Goal: Ask a question

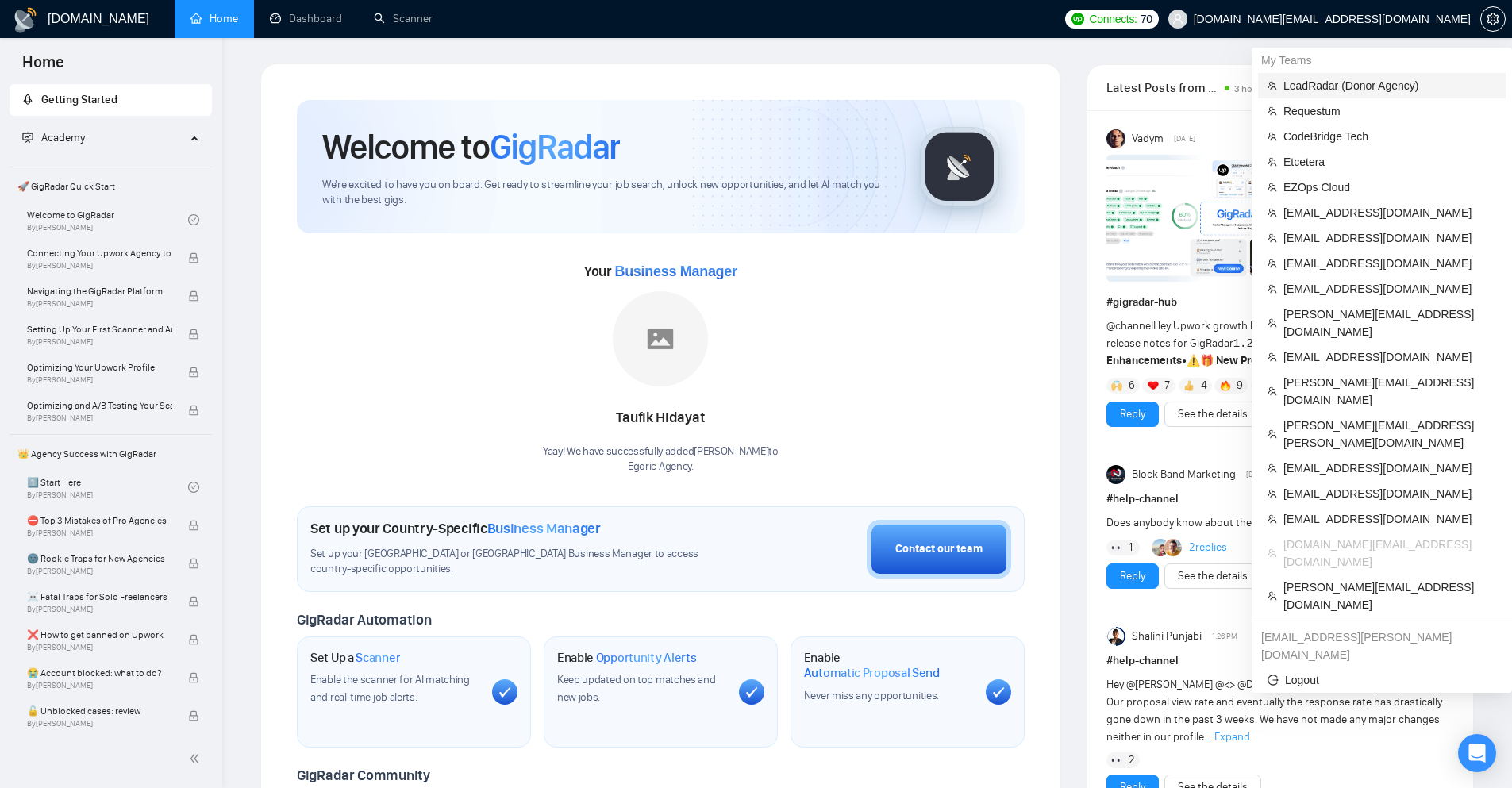
click at [1411, 86] on span "LeadRadar (Donor Agency)" at bounding box center [1390, 85] width 213 height 17
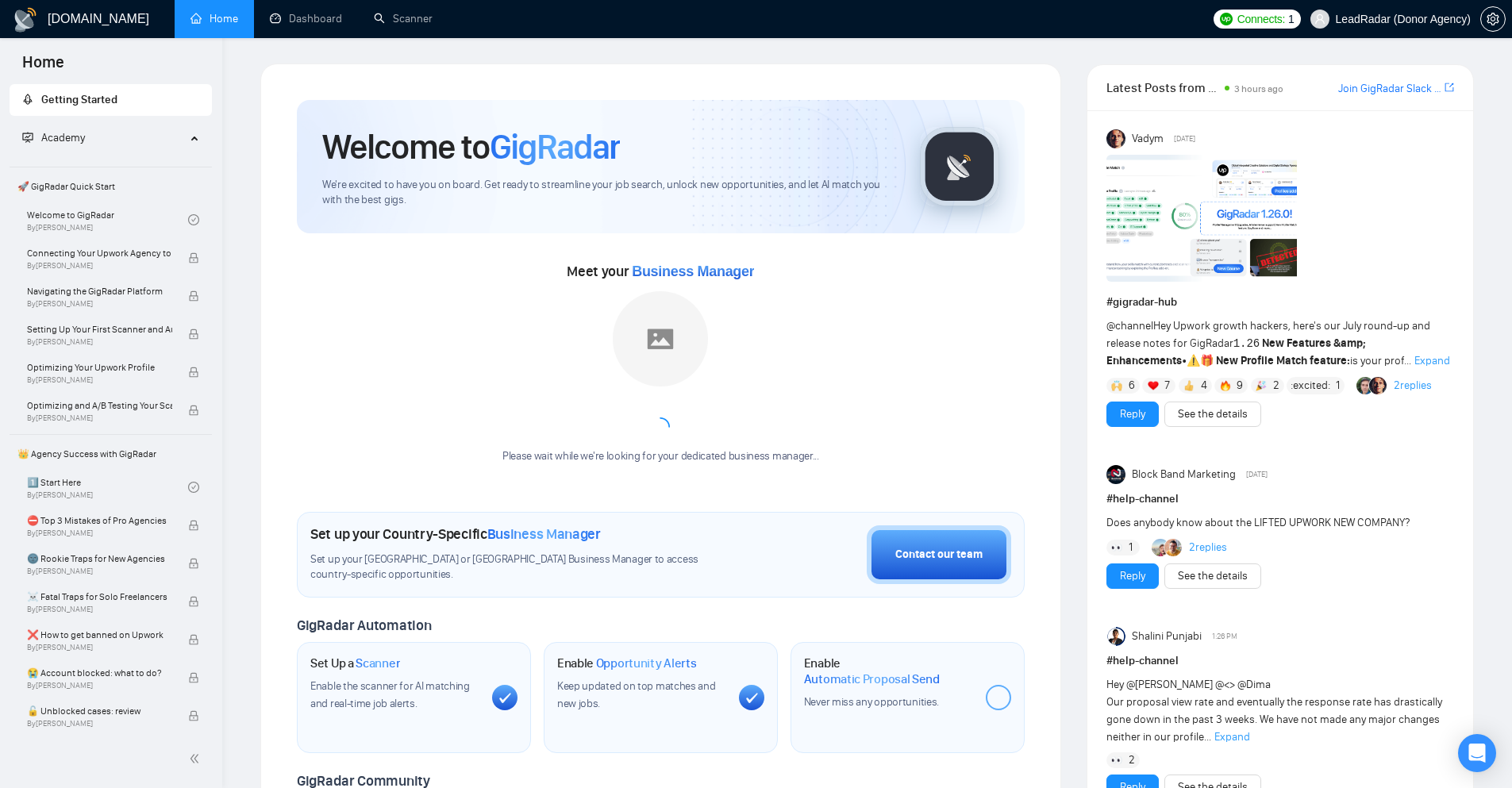
click at [1408, 84] on link "Join GigRadar Slack Community" at bounding box center [1390, 88] width 103 height 17
click at [1495, 18] on icon "setting" at bounding box center [1492, 19] width 12 height 13
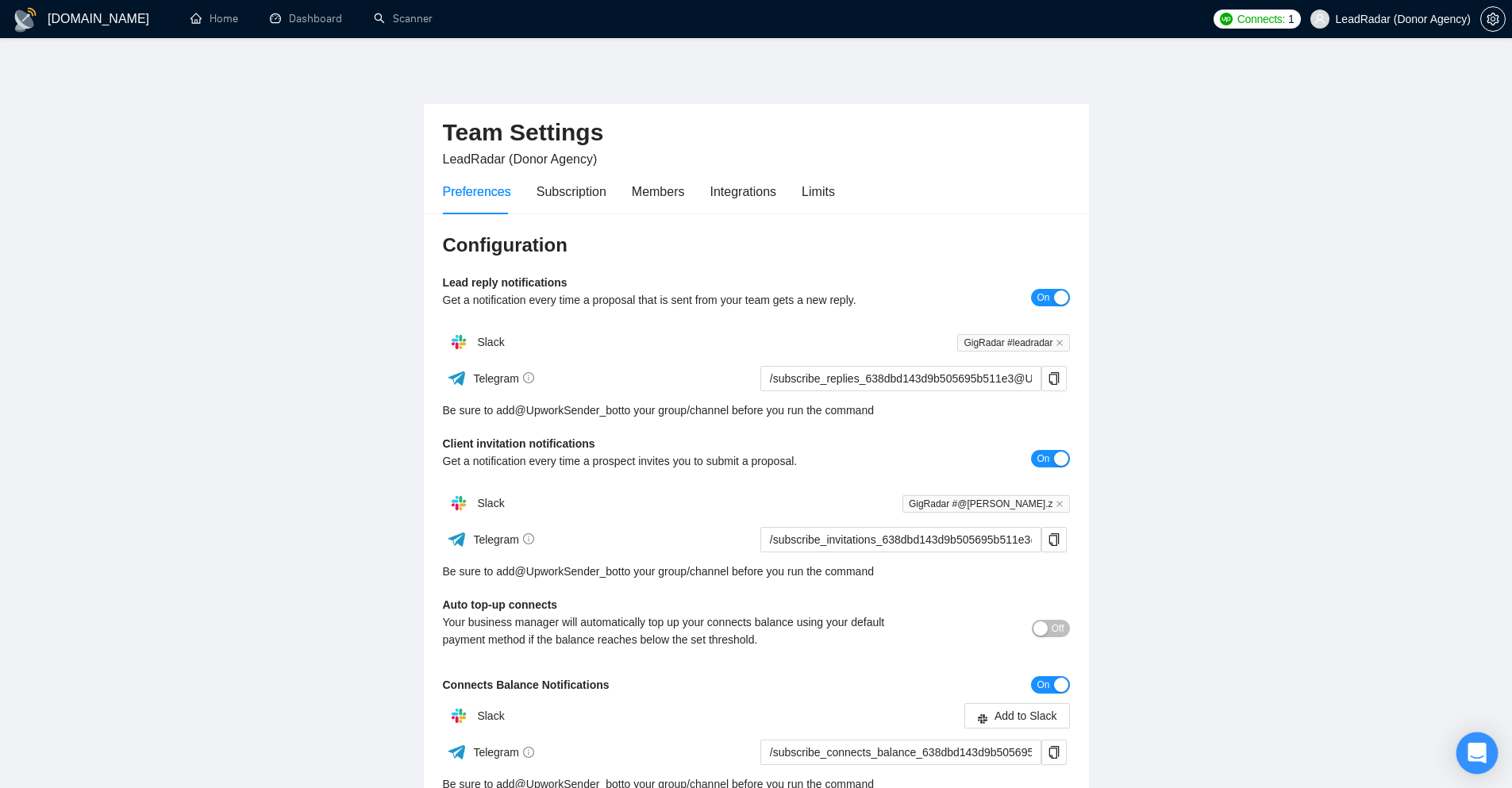
click at [1468, 750] on div "Open Intercom Messenger" at bounding box center [1478, 754] width 42 height 42
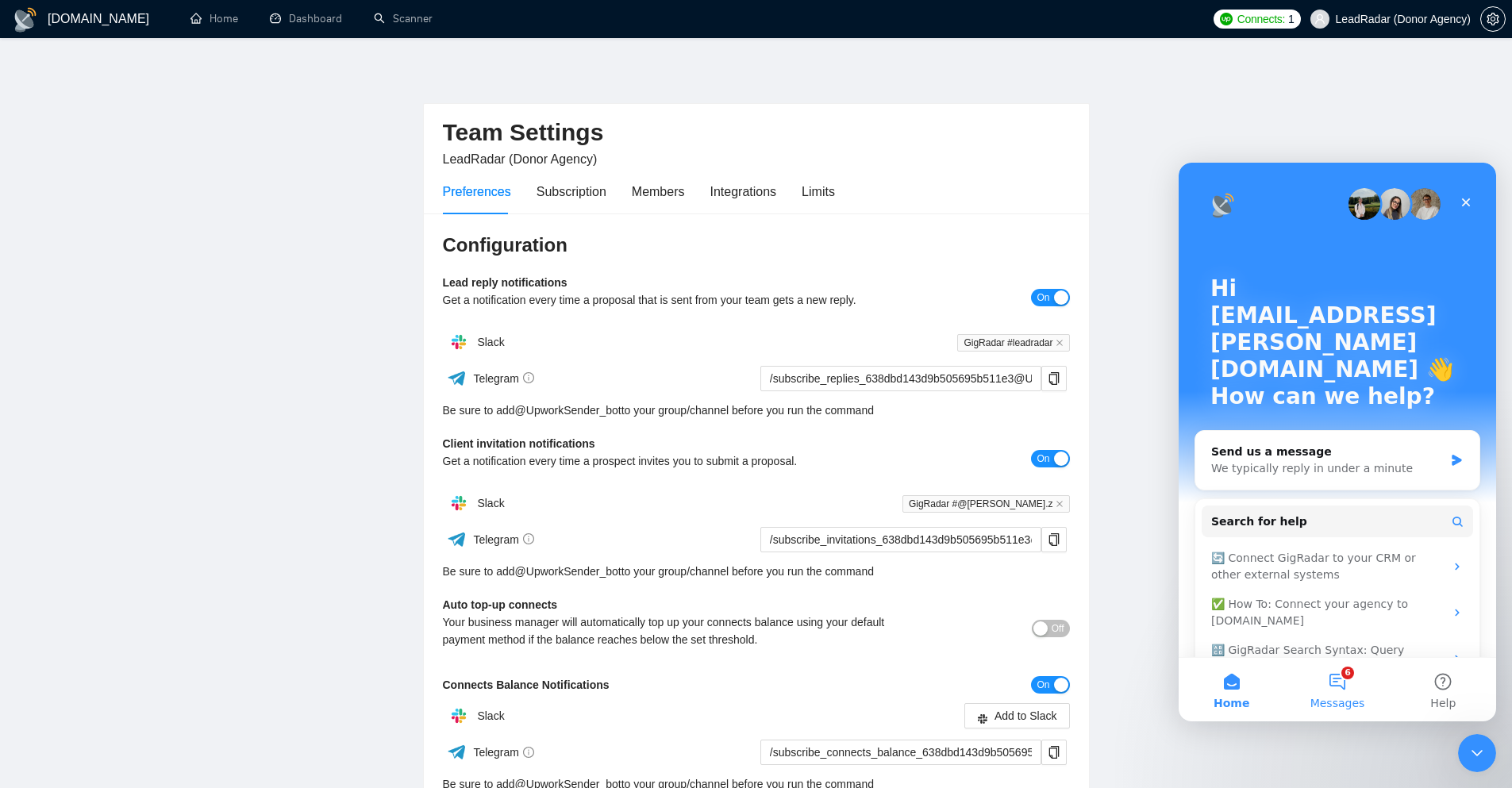
click at [1338, 677] on button "6 Messages" at bounding box center [1337, 689] width 106 height 63
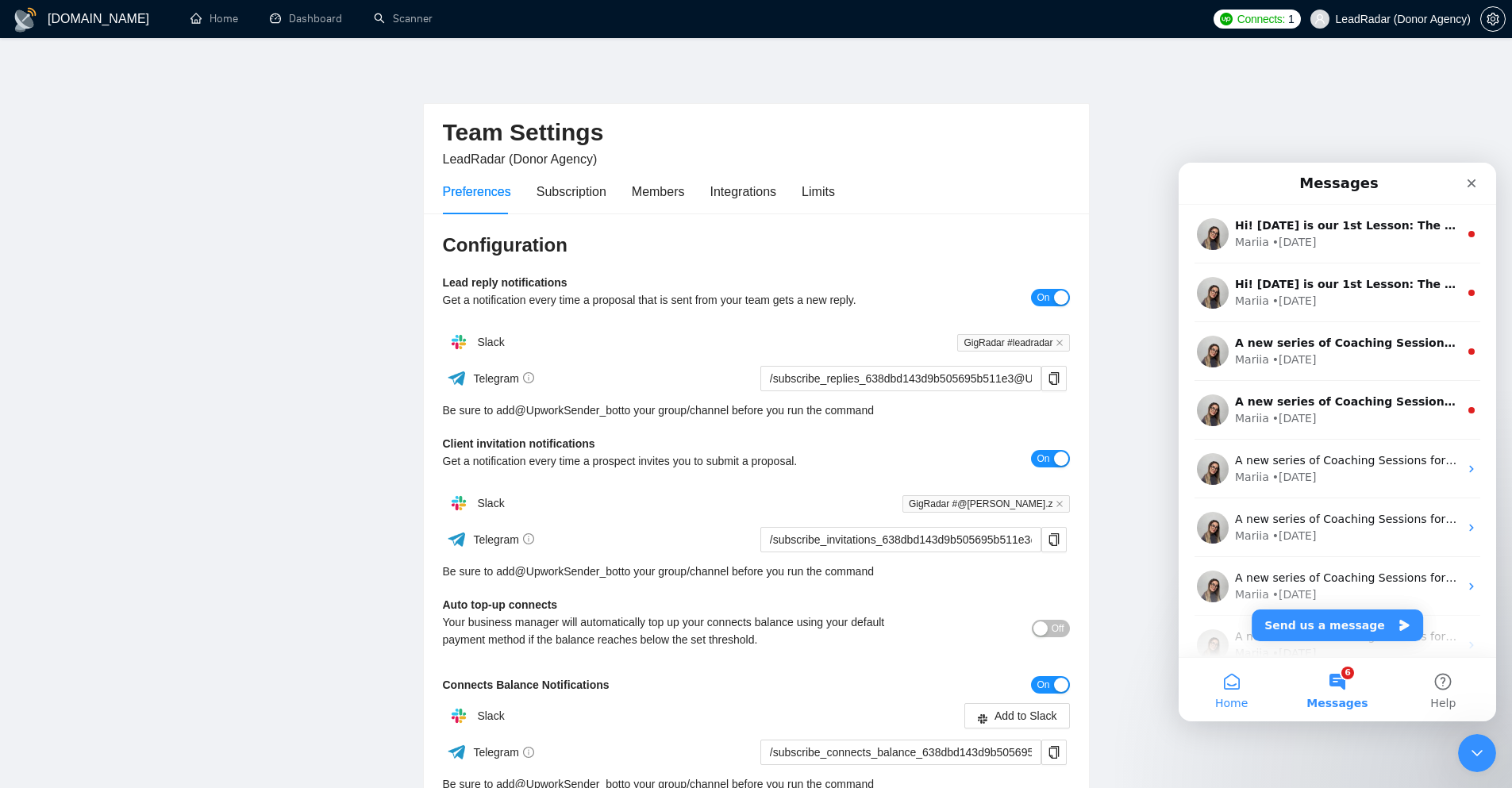
click at [1241, 698] on span "Home" at bounding box center [1231, 704] width 32 height 11
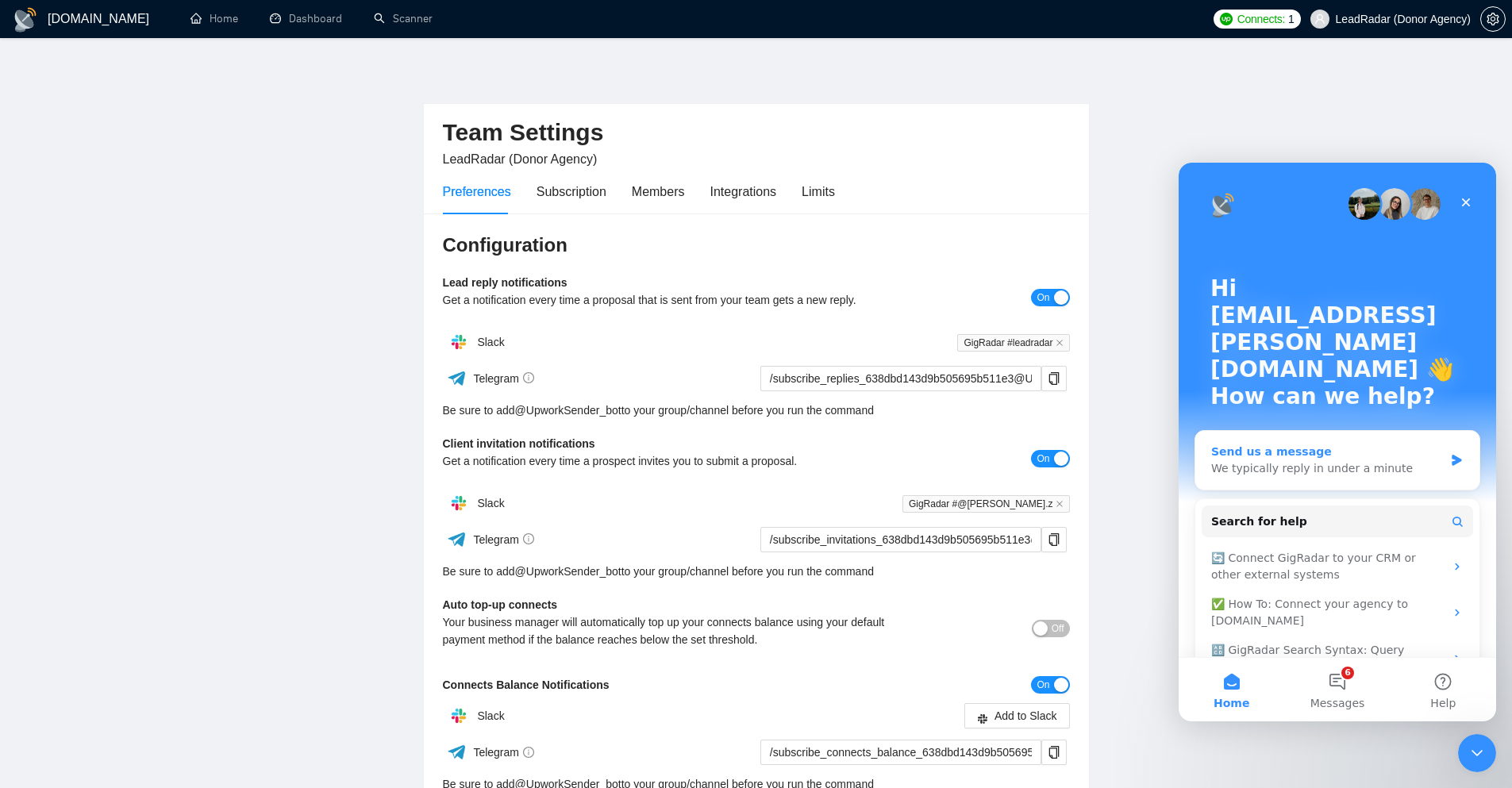
click at [1425, 460] on div "We typically reply in under a minute" at bounding box center [1327, 468] width 232 height 17
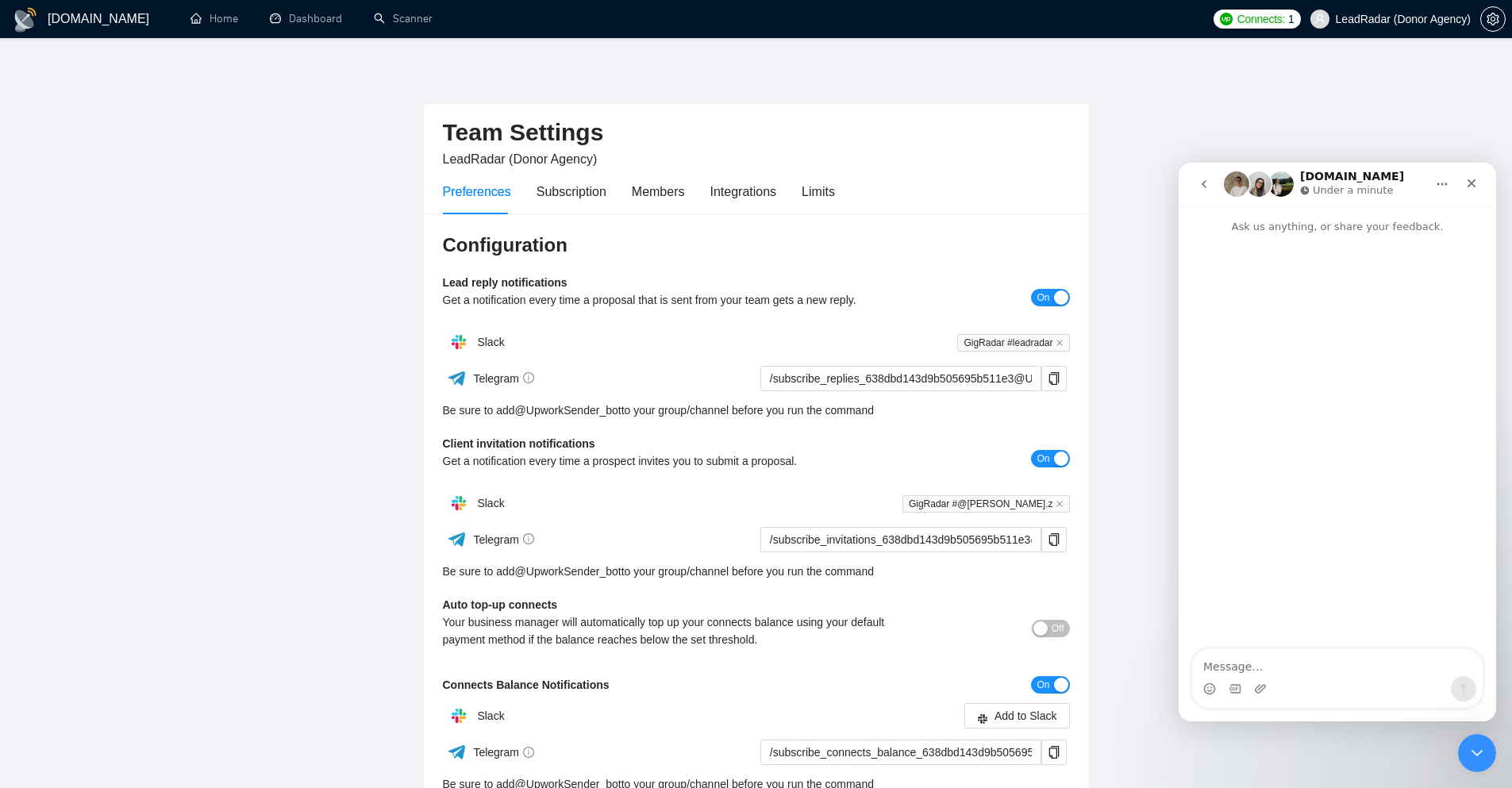
click at [1302, 674] on textarea "Message…" at bounding box center [1337, 662] width 290 height 27
type textarea "a"
click at [1198, 189] on icon "go back" at bounding box center [1204, 185] width 13 height 13
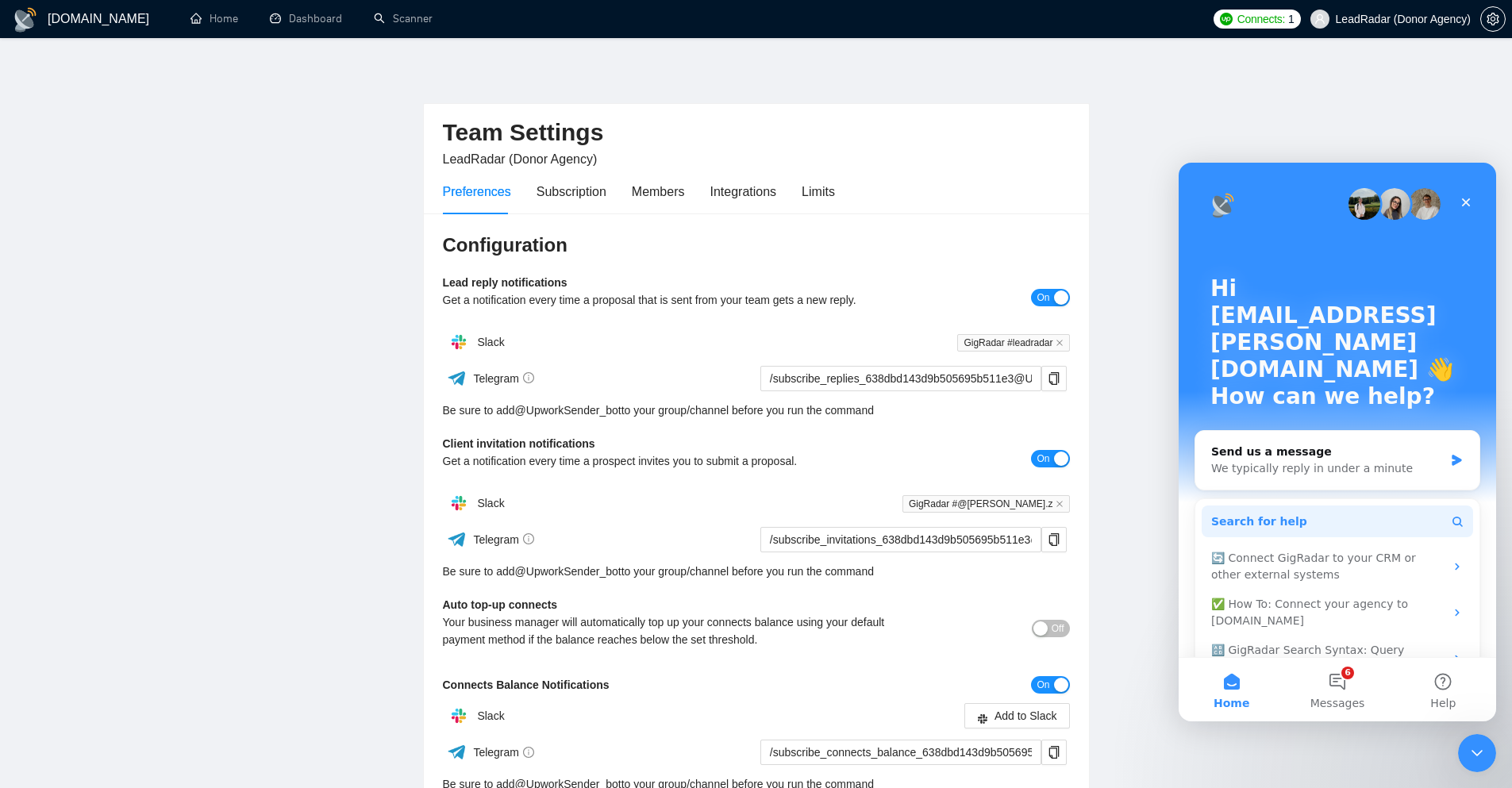
click at [1305, 505] on button "Search for help" at bounding box center [1337, 521] width 272 height 32
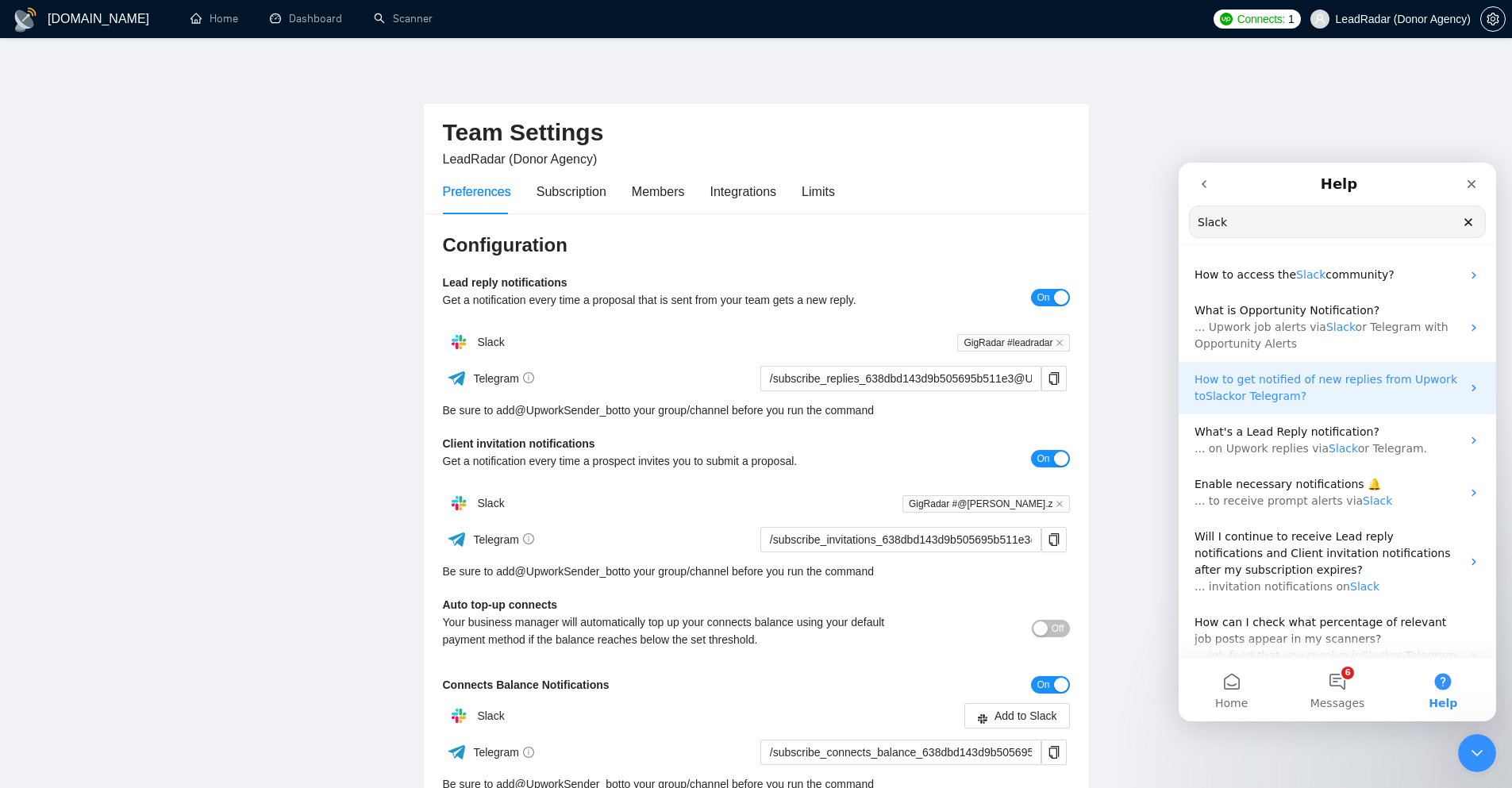
type input "Slack"
click at [1328, 392] on p "How to get notified of new replies from Upwork to Slack or Telegram?" at bounding box center [1327, 388] width 266 height 33
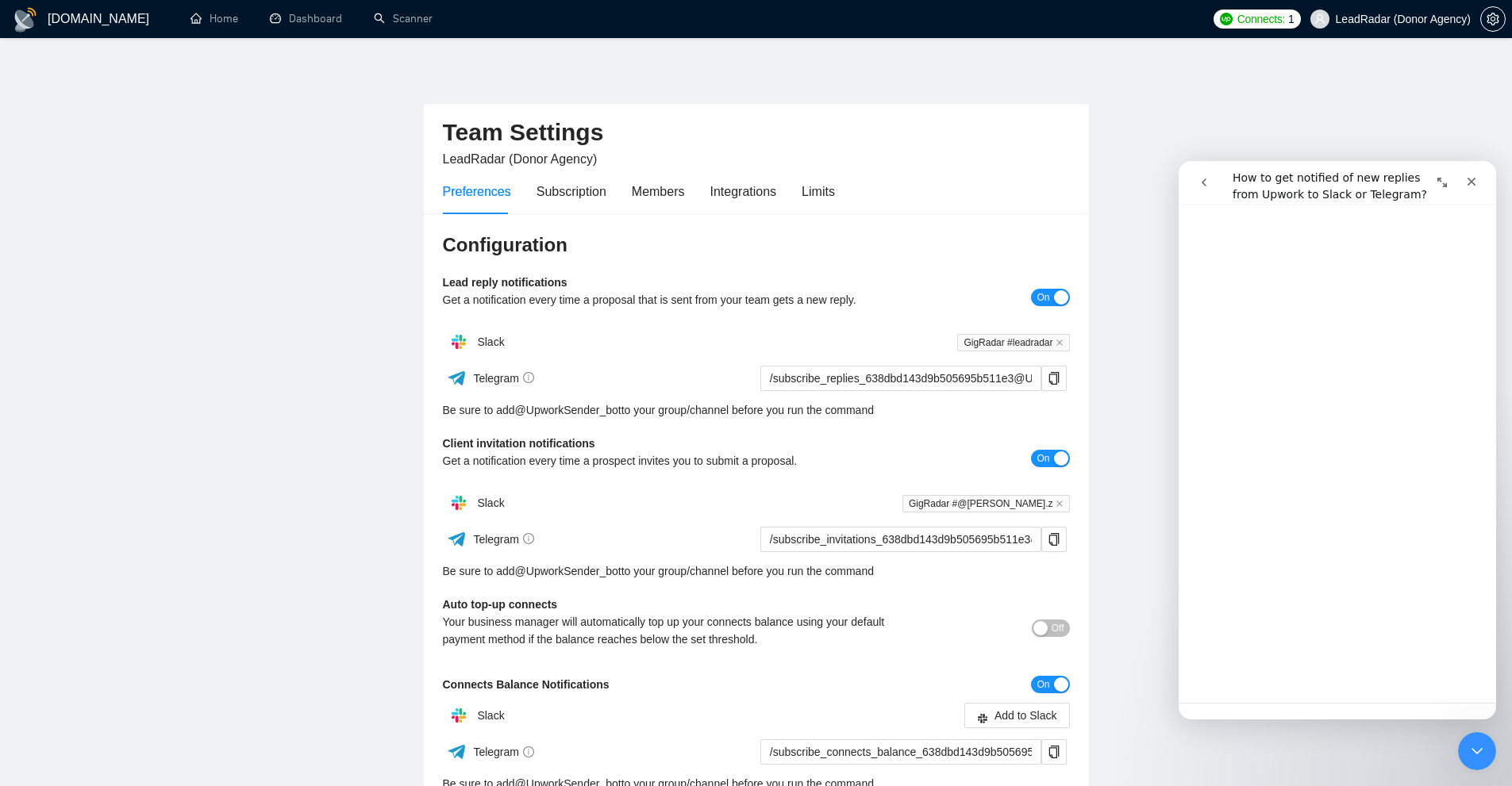
scroll to position [997, 0]
click at [1477, 184] on icon "Close" at bounding box center [1472, 182] width 13 height 13
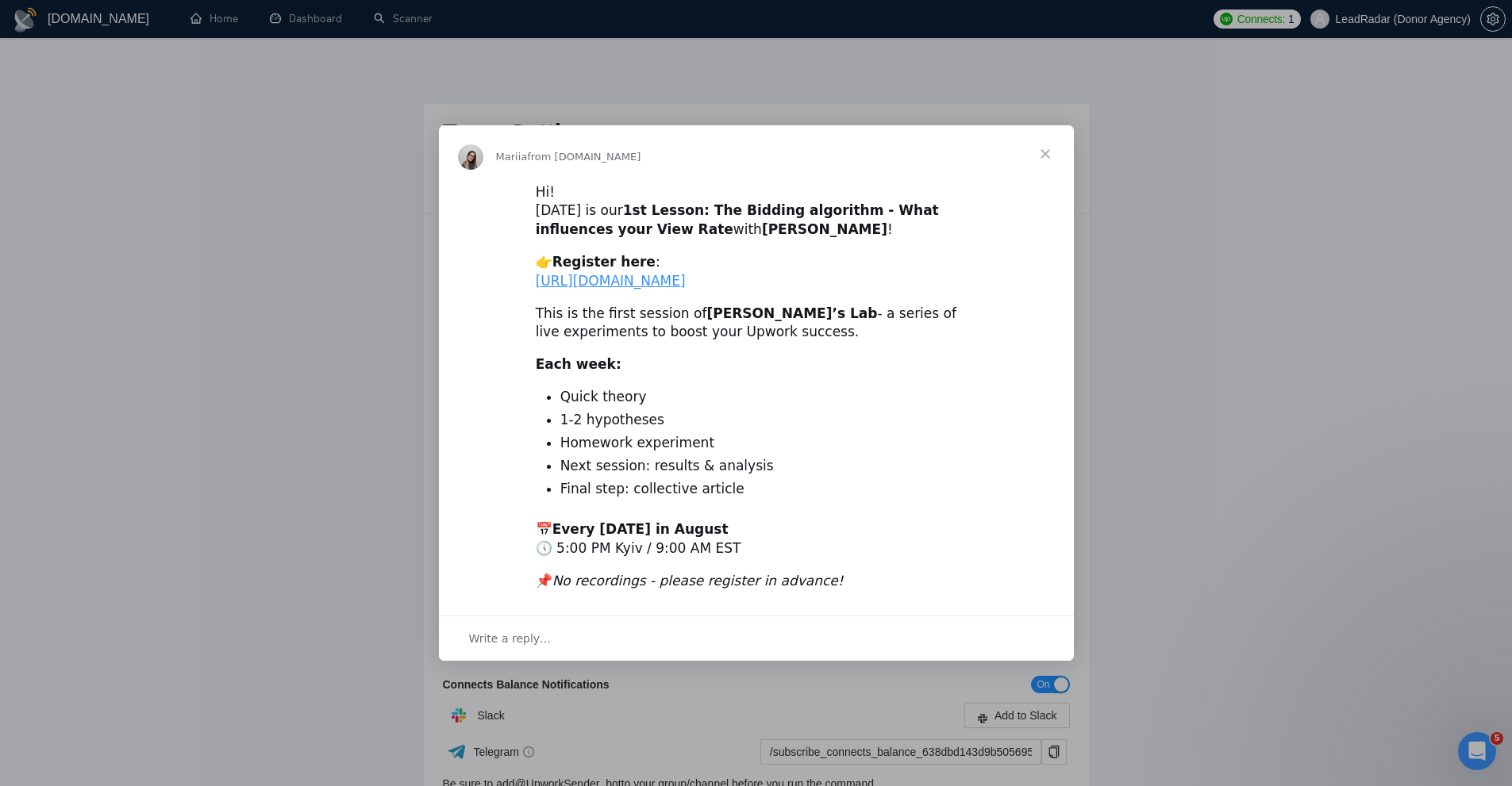
scroll to position [0, 0]
